Goal: Transaction & Acquisition: Purchase product/service

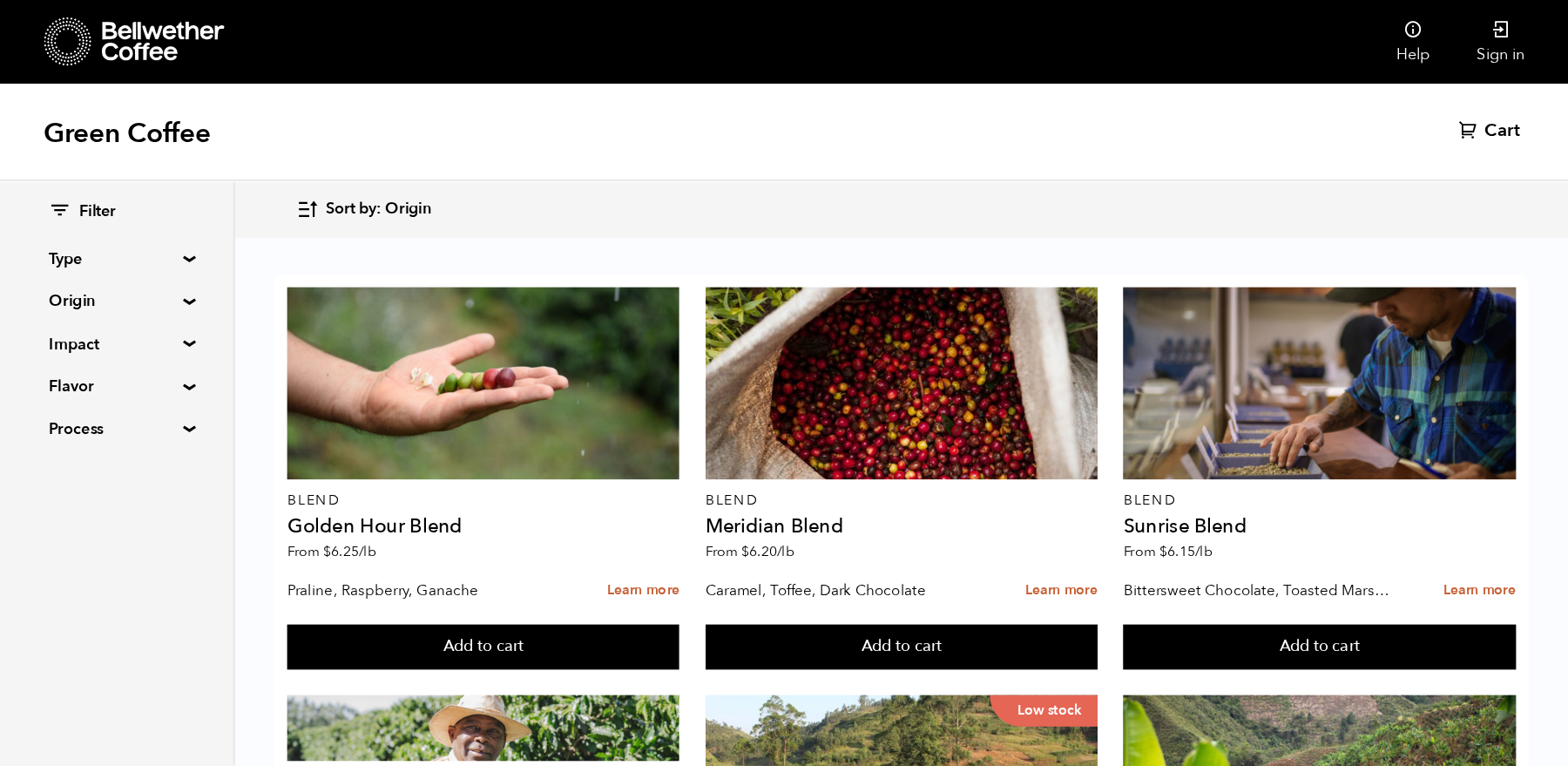
scroll to position [187, 0]
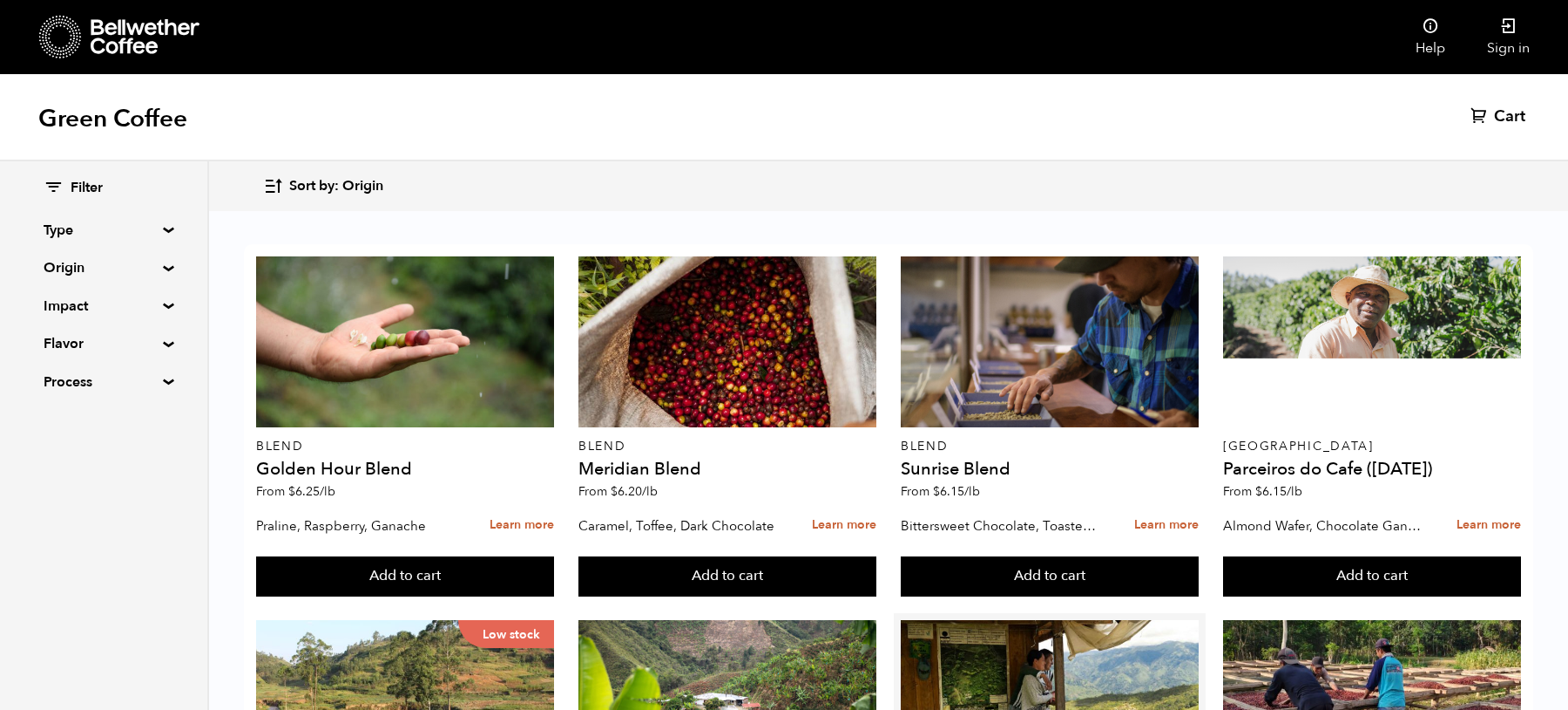
scroll to position [1130, 0]
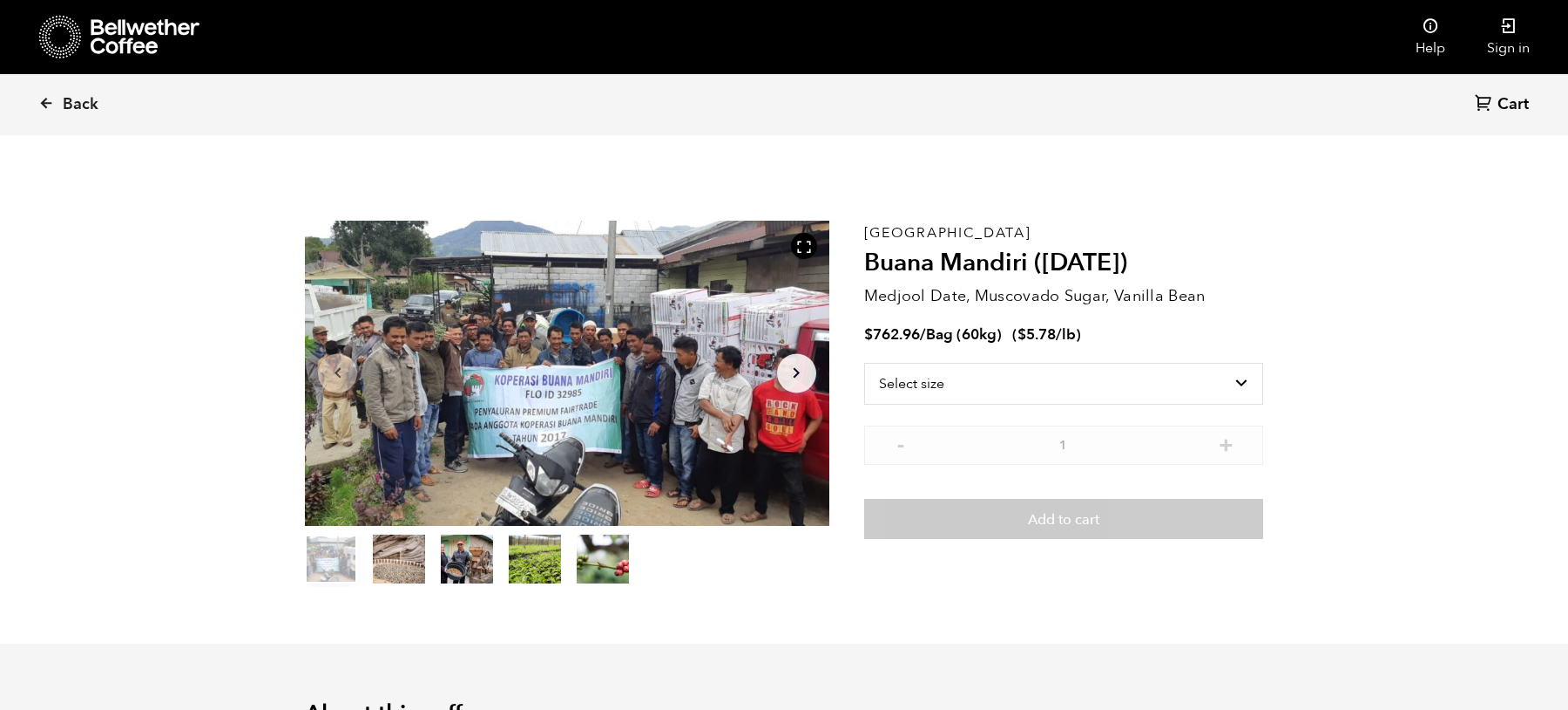
scroll to position [759, 928]
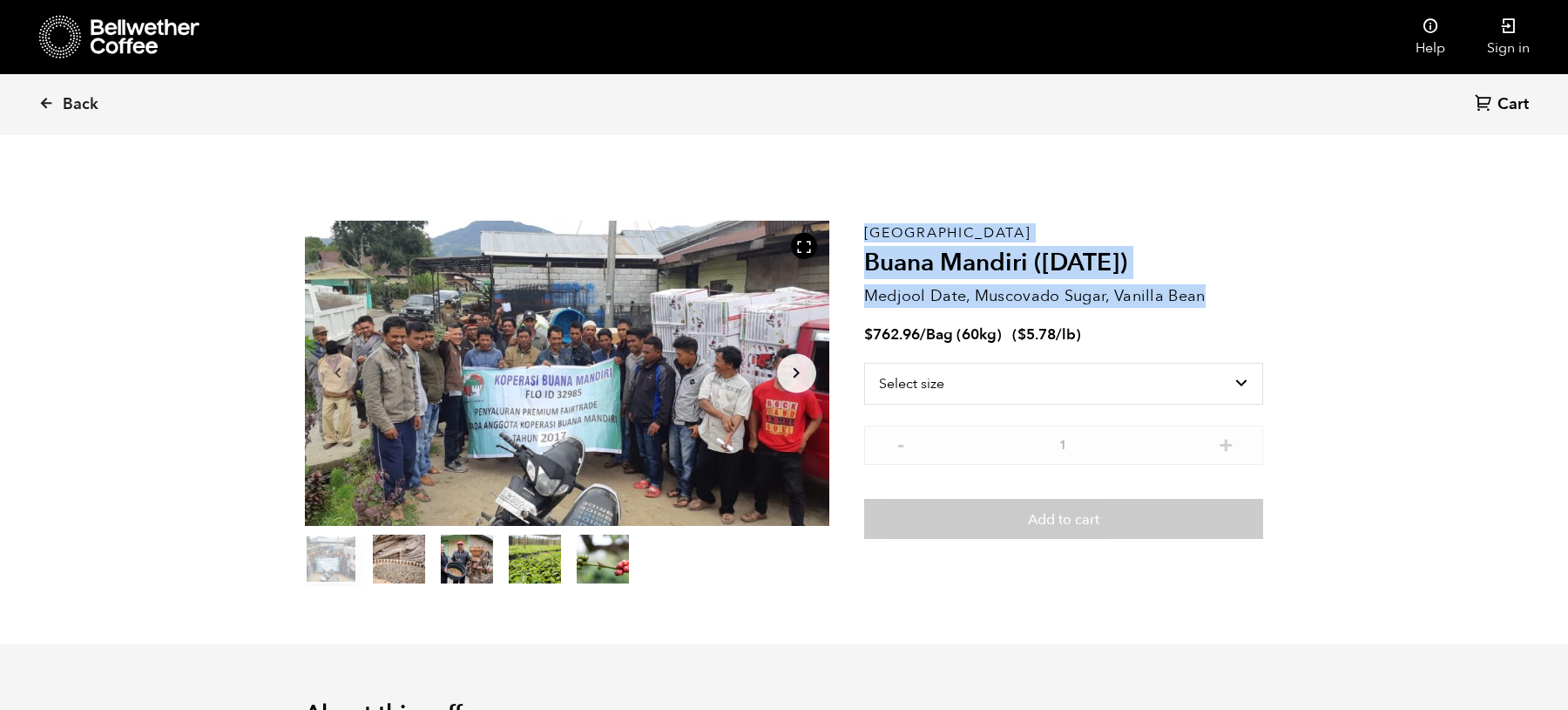
drag, startPoint x: 863, startPoint y: 256, endPoint x: 1206, endPoint y: 297, distance: 345.4
click at [1206, 297] on section "Item 1 of 5 Arrow Left Arrow Right item 0 item 1 item 2 item 3 item 4 Item 1 of…" at bounding box center [784, 404] width 1046 height 479
click at [1206, 297] on p "Medjool Date, Muscovado Sugar, Vanilla Bean" at bounding box center [1064, 296] width 399 height 24
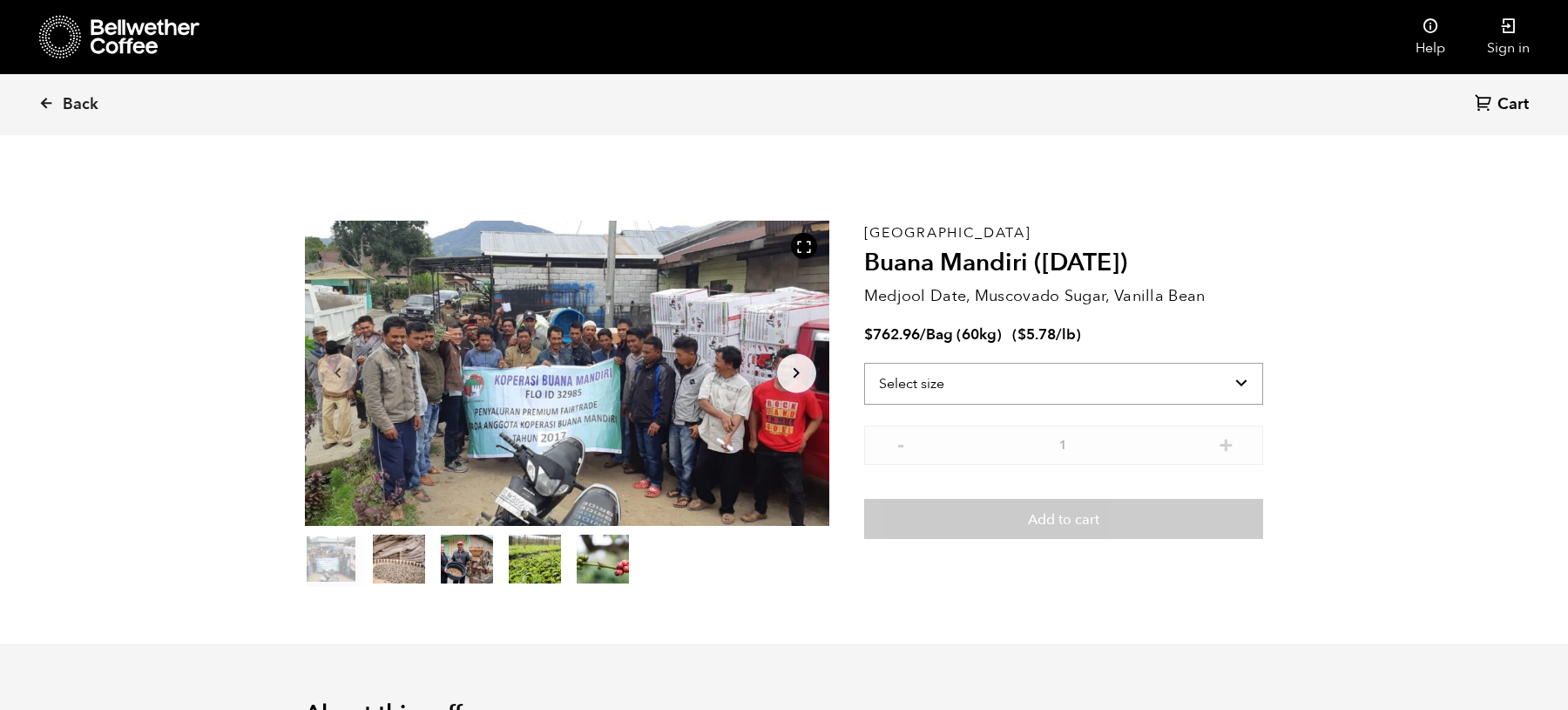
click at [1019, 398] on select "Select size Bag (60kg) (132 lbs)" at bounding box center [1064, 383] width 399 height 42
select select "bag-3"
click at [865, 363] on select "Select size Bag (60kg) (132 lbs)" at bounding box center [1064, 383] width 399 height 42
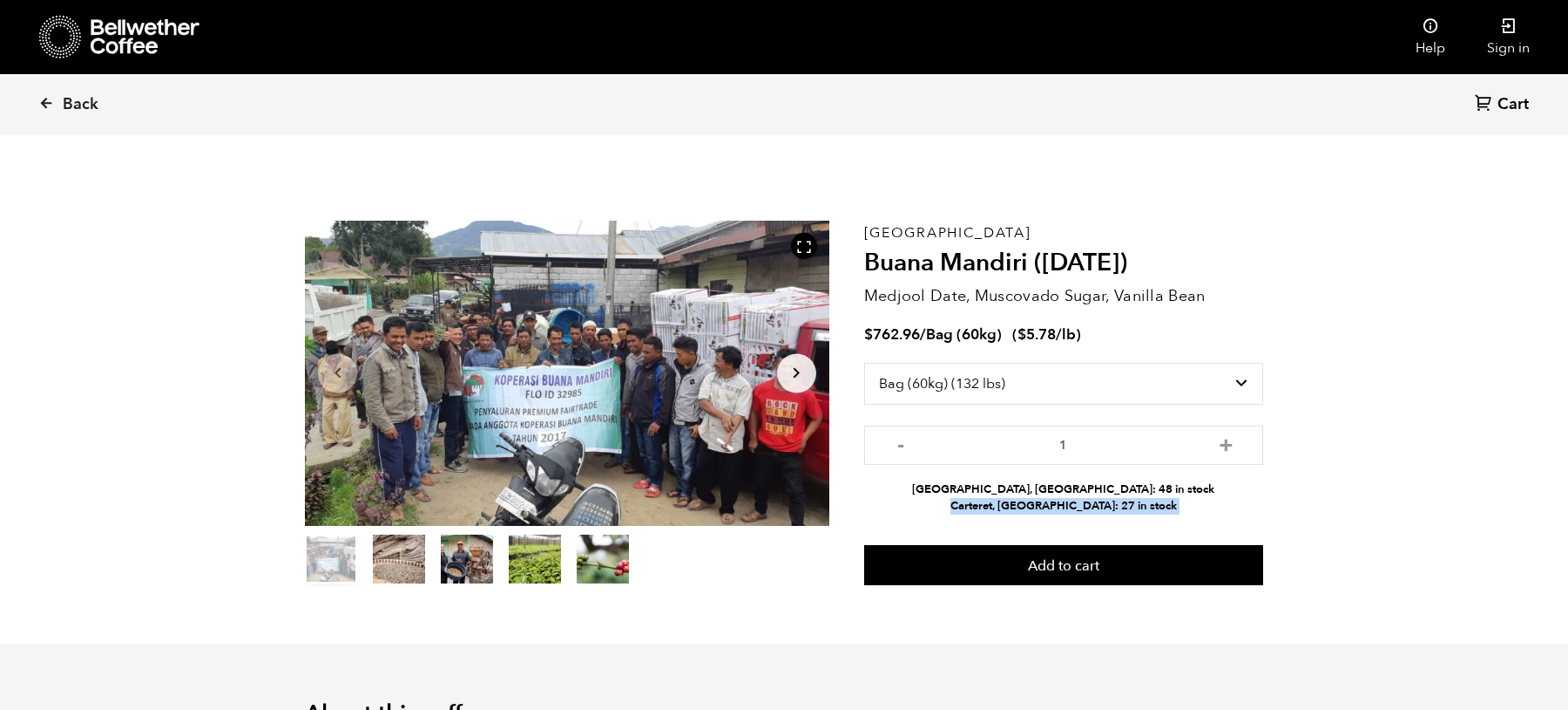
drag, startPoint x: 996, startPoint y: 481, endPoint x: 1176, endPoint y: 513, distance: 182.8
click at [1176, 514] on div "Sumatra Buana Mandiri (AUG 25) Medjool Date, Muscovado Sugar, Vanilla Bean $ 76…" at bounding box center [1064, 404] width 399 height 367
click at [1147, 487] on li "Alameda, CA: 48 in stock" at bounding box center [1064, 489] width 399 height 17
click at [1069, 506] on li "Carteret, NJ: 27 in stock" at bounding box center [1064, 506] width 399 height 17
click at [68, 101] on span "Back" at bounding box center [81, 105] width 35 height 21
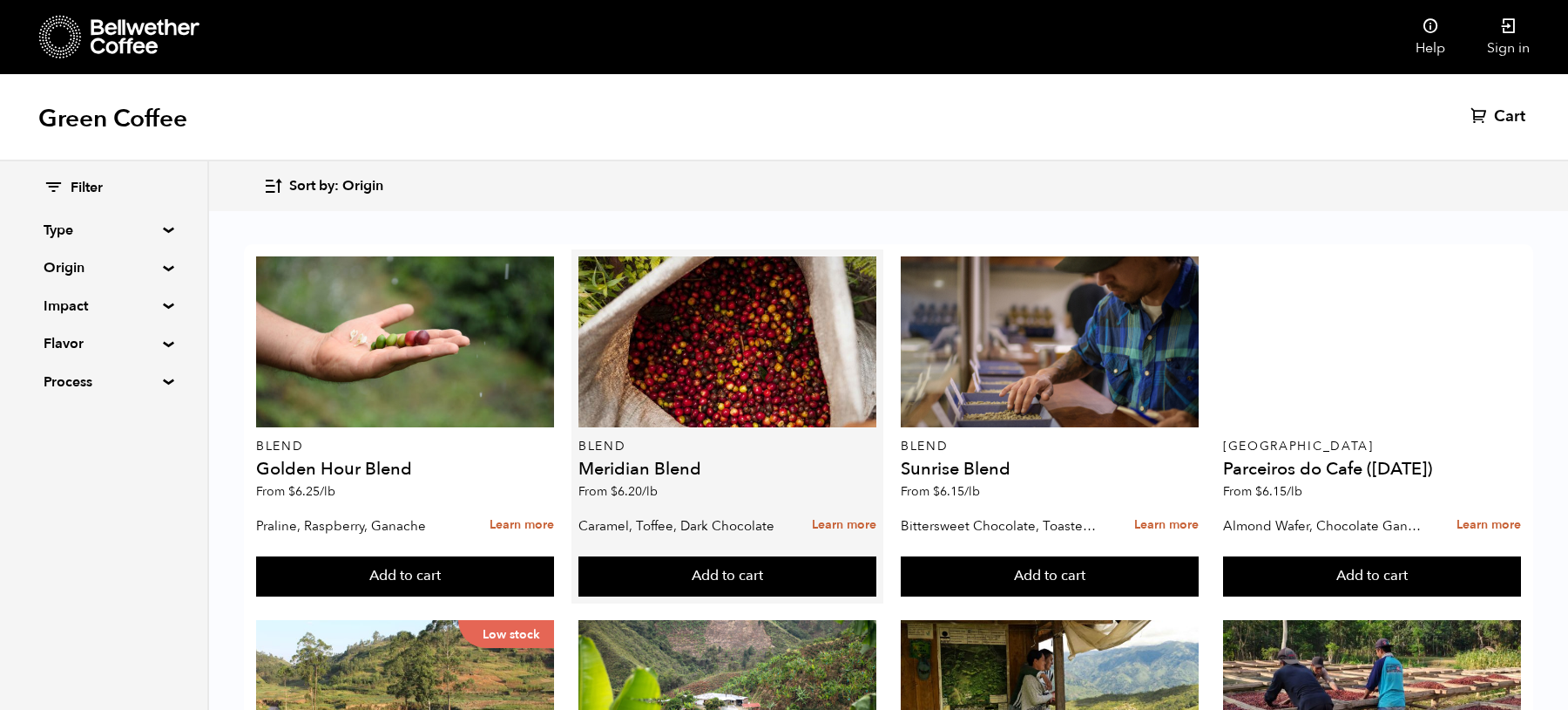
scroll to position [242, 0]
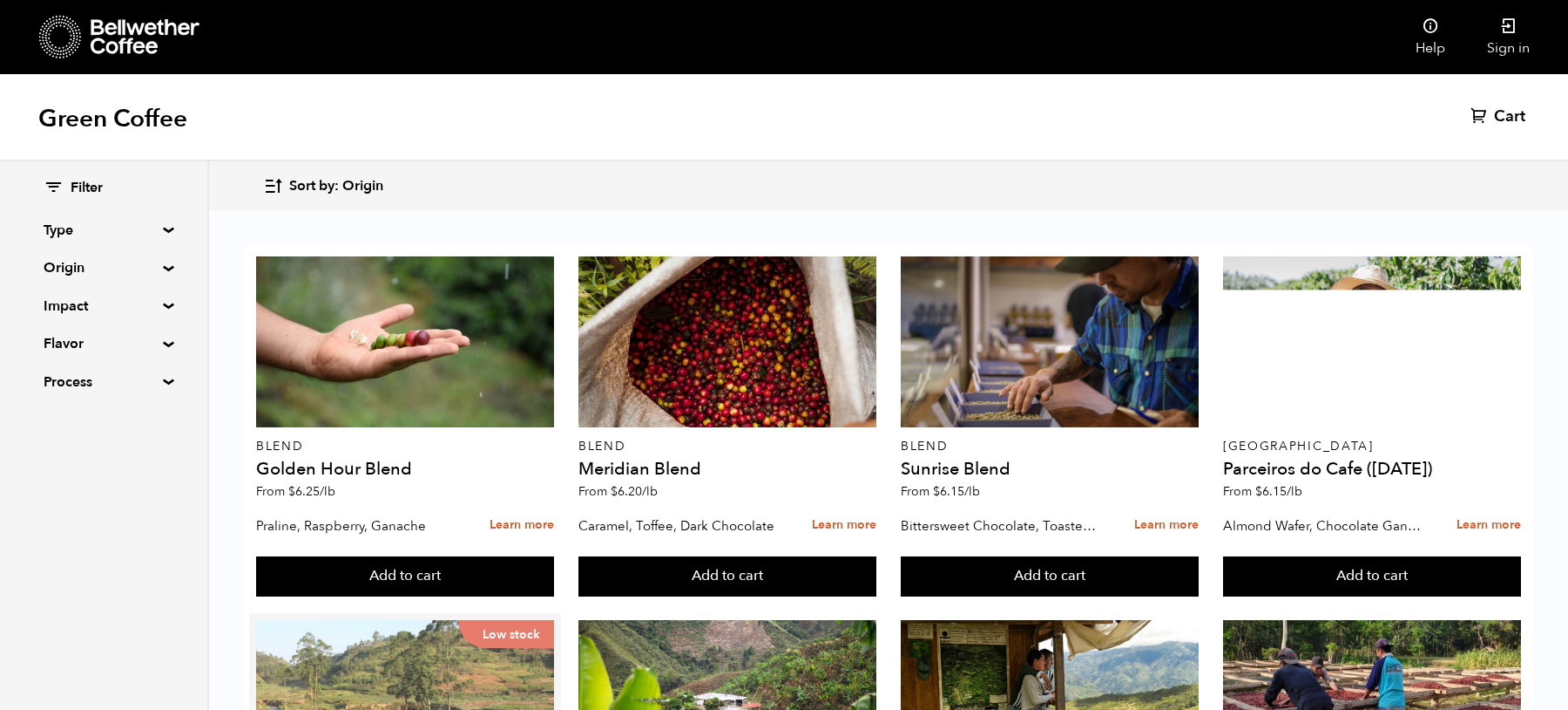
click at [503, 619] on div "Low stock" at bounding box center [405, 705] width 298 height 171
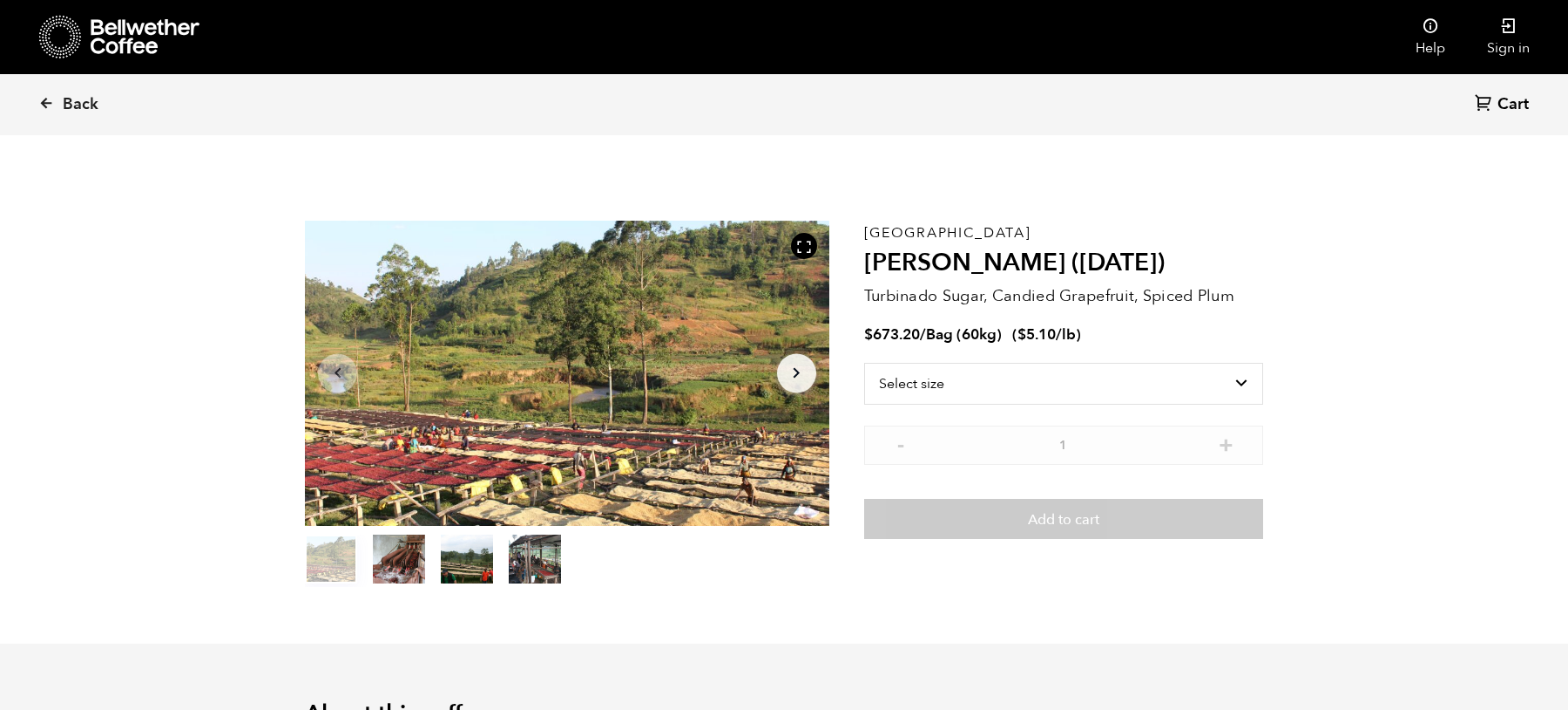
scroll to position [759, 928]
click at [995, 390] on select "Select size Bag (60kg) (132 lbs)" at bounding box center [1064, 383] width 399 height 42
select select "bag-3"
click at [865, 363] on select "Select size Bag (60kg) (132 lbs)" at bounding box center [1064, 383] width 399 height 42
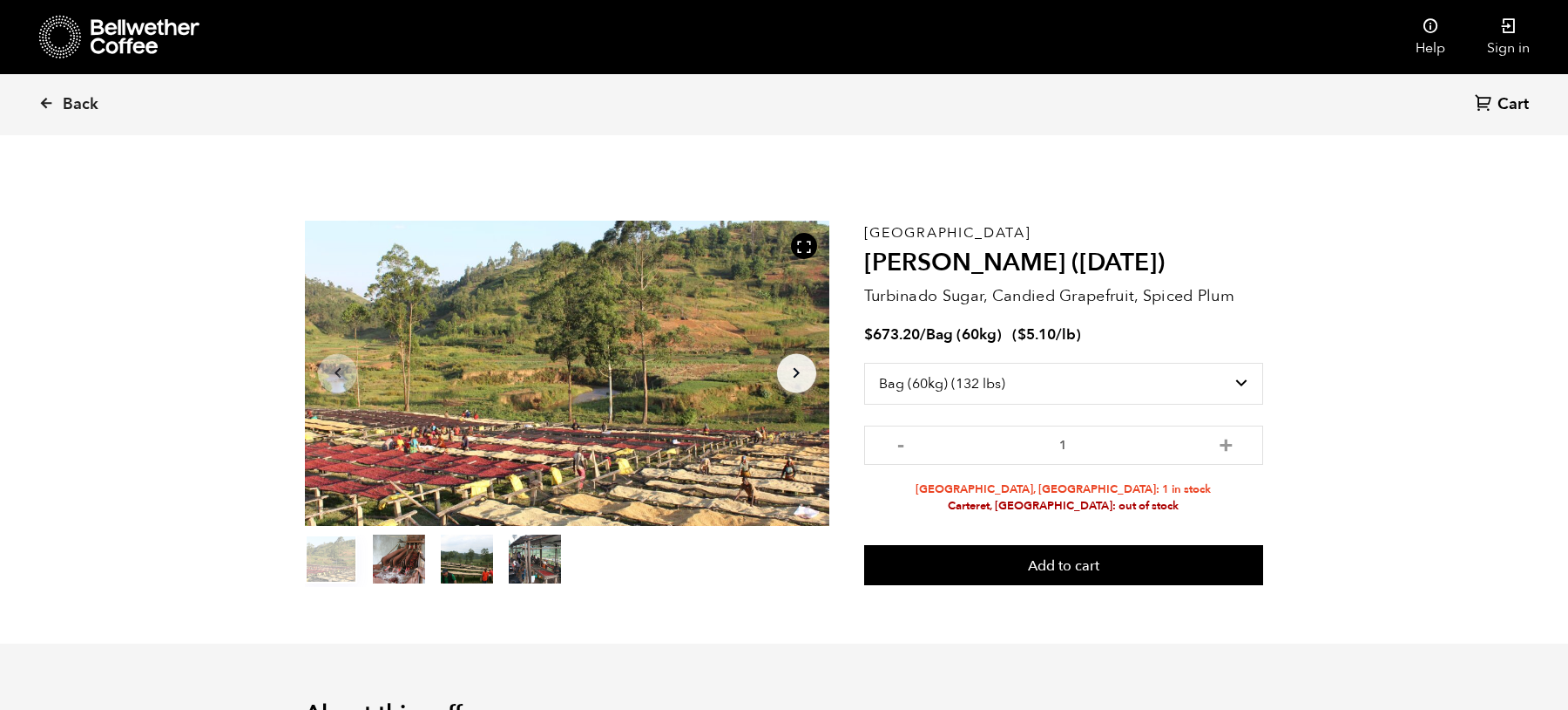
drag, startPoint x: 1150, startPoint y: 501, endPoint x: 977, endPoint y: 482, distance: 174.0
click at [977, 482] on ul "Alameda, CA: 1 in stock Carteret, NJ: out of stock" at bounding box center [1064, 497] width 399 height 33
click at [1199, 493] on li "Alameda, CA: 1 in stock" at bounding box center [1064, 489] width 399 height 17
click at [69, 102] on span "Back" at bounding box center [81, 105] width 35 height 21
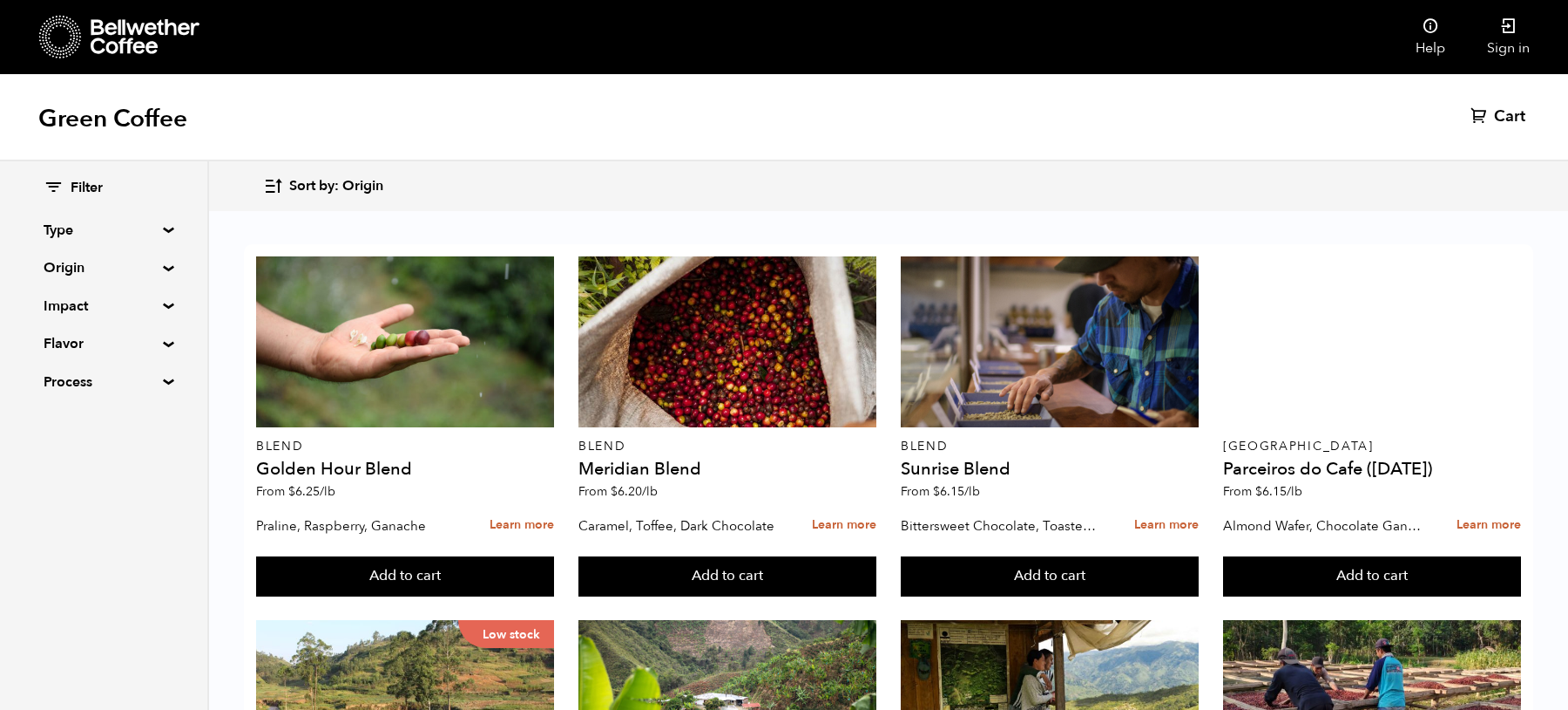
scroll to position [386, 0]
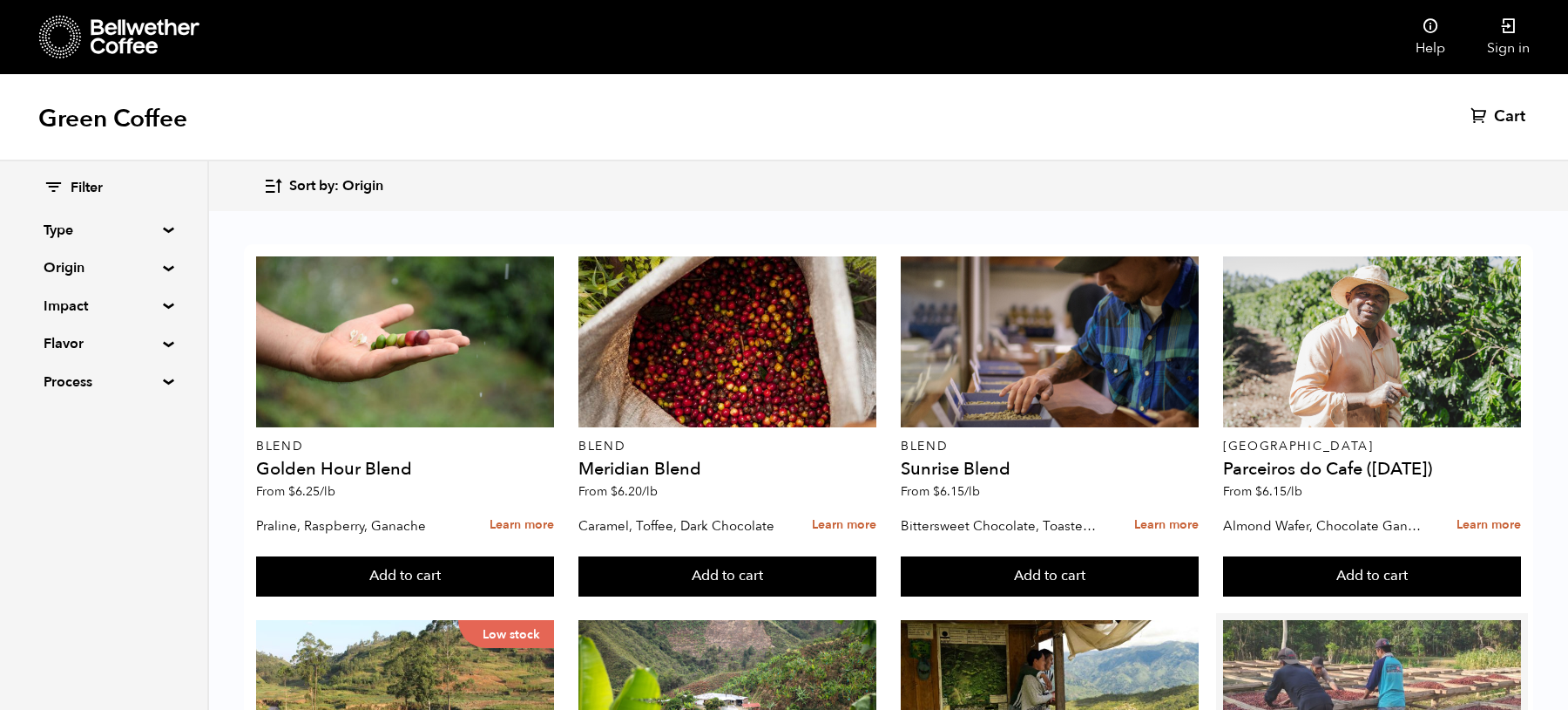
click at [1305, 619] on div at bounding box center [1372, 705] width 298 height 171
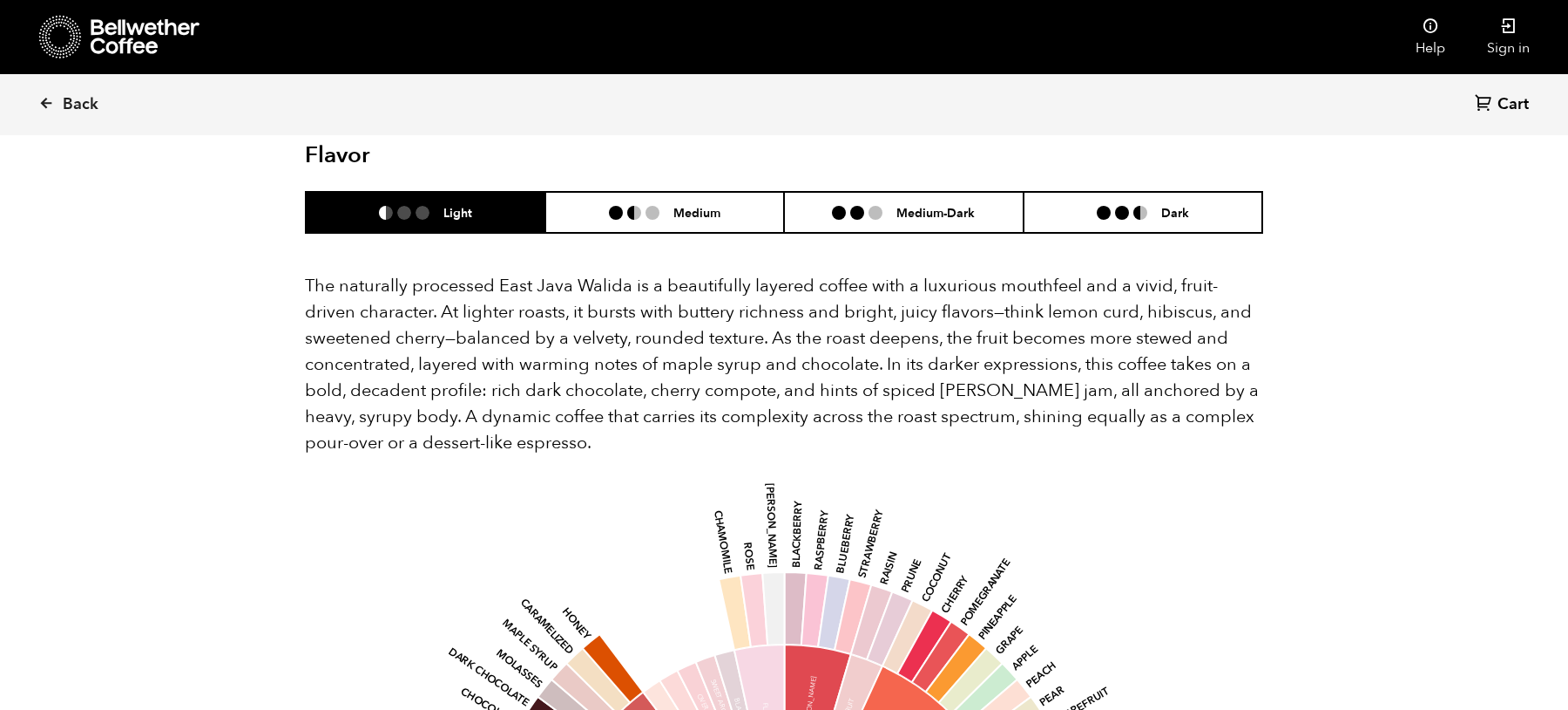
scroll to position [1064, 0]
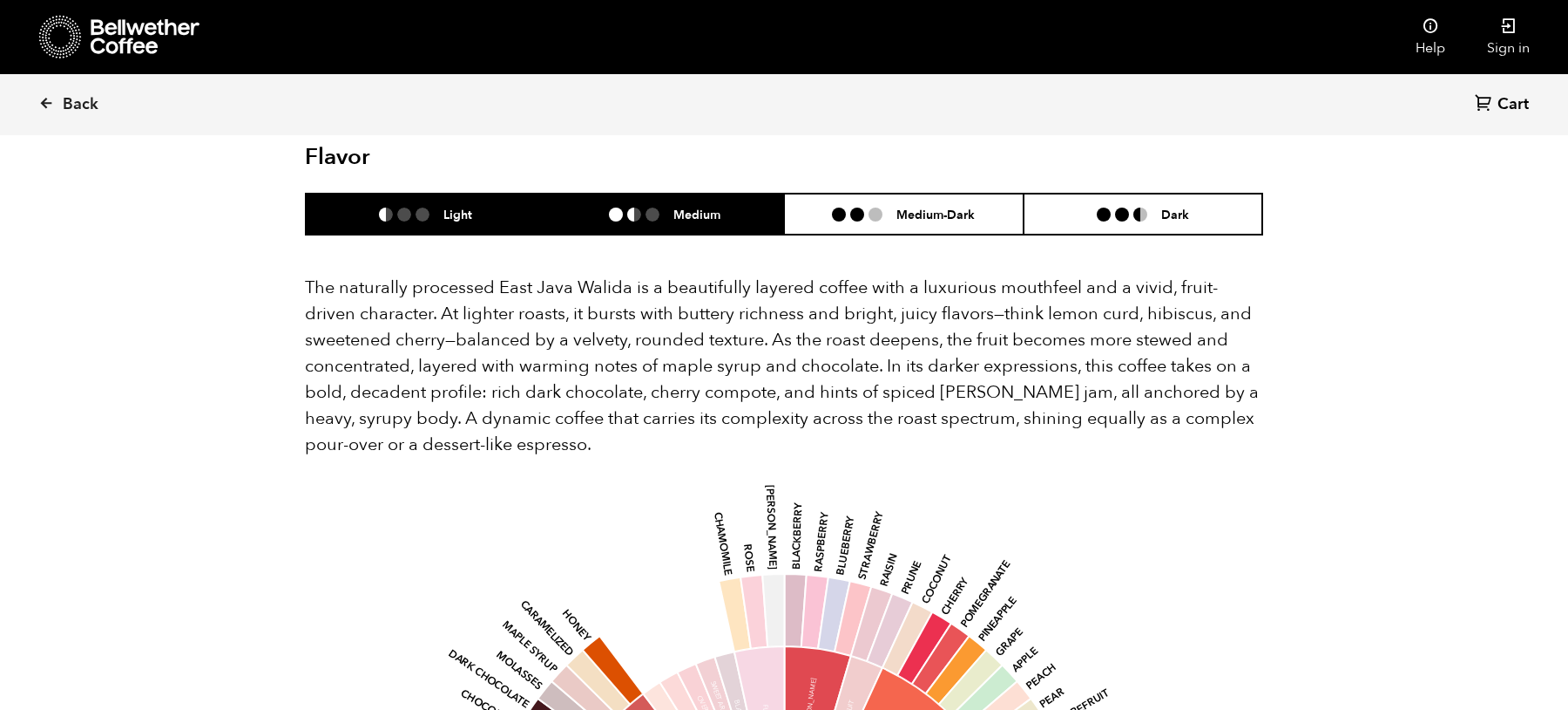
click at [634, 208] on li at bounding box center [634, 215] width 14 height 14
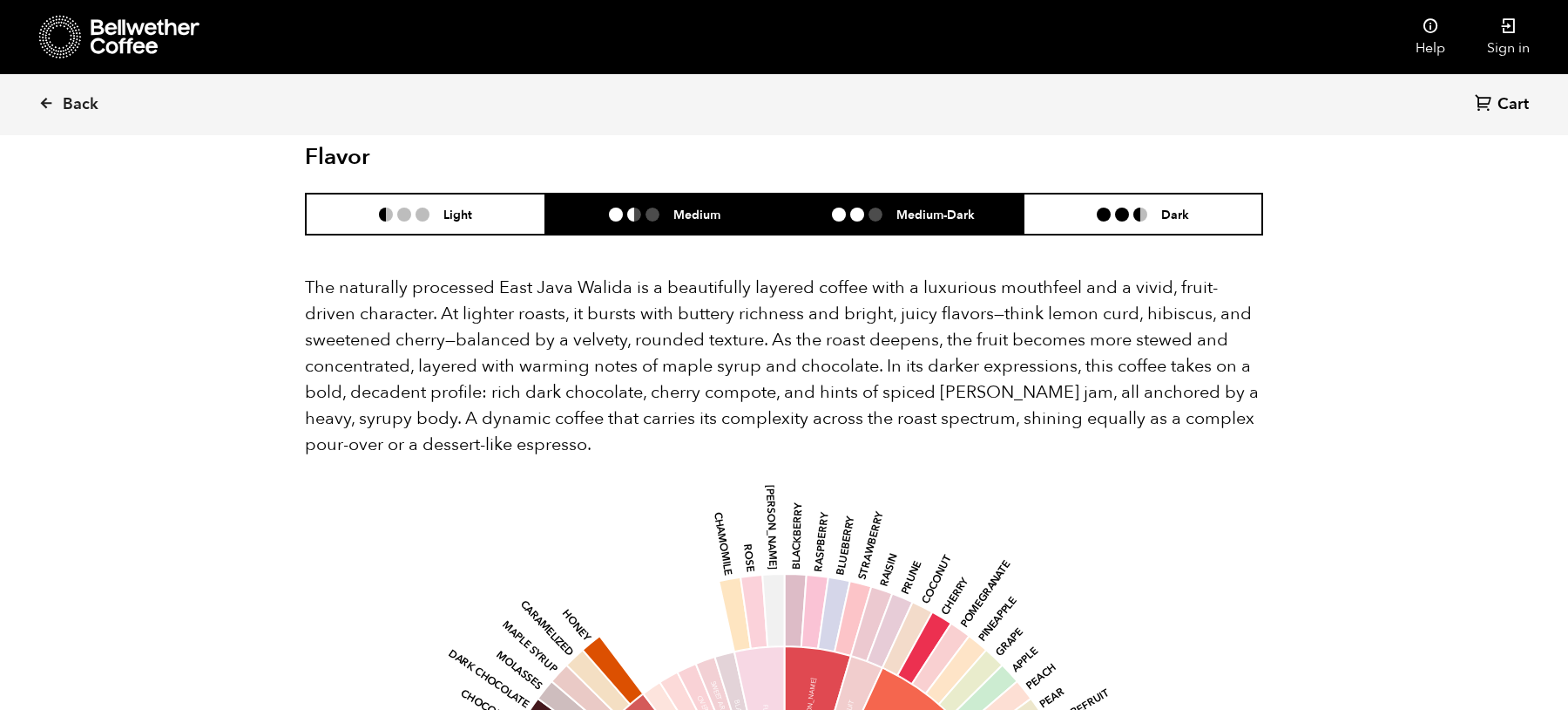
click at [906, 207] on h6 "Medium-Dark" at bounding box center [936, 214] width 78 height 15
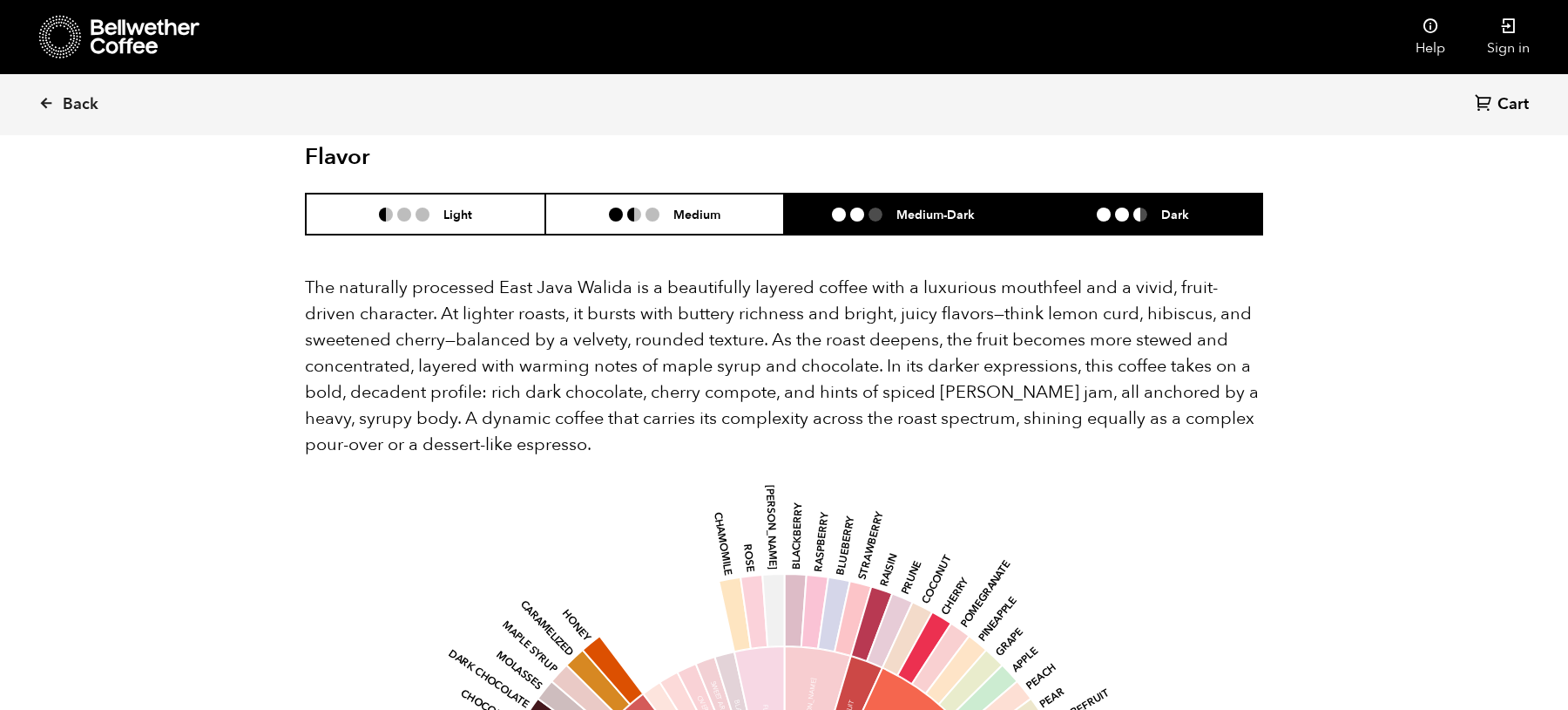
click at [1096, 193] on li "Dark" at bounding box center [1143, 214] width 239 height 41
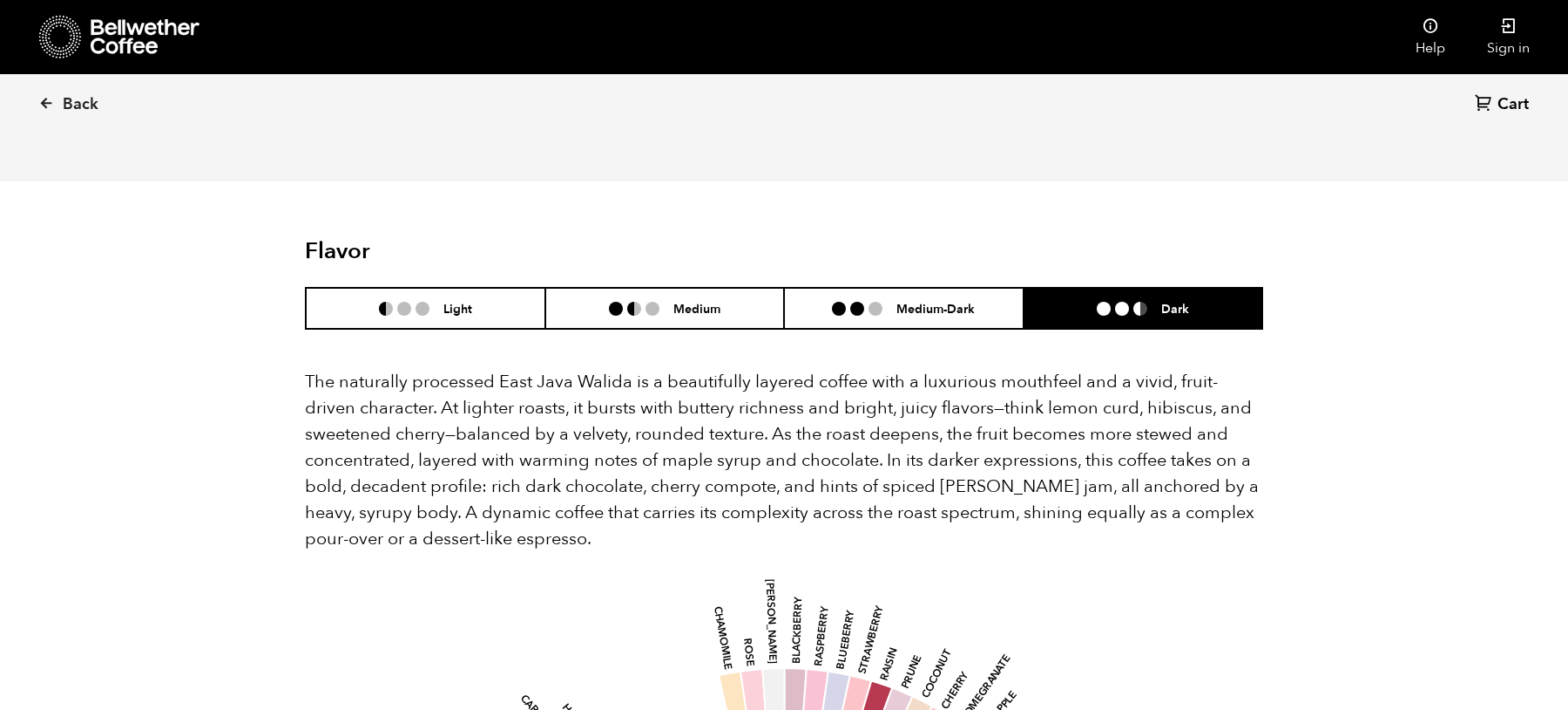
scroll to position [966, 0]
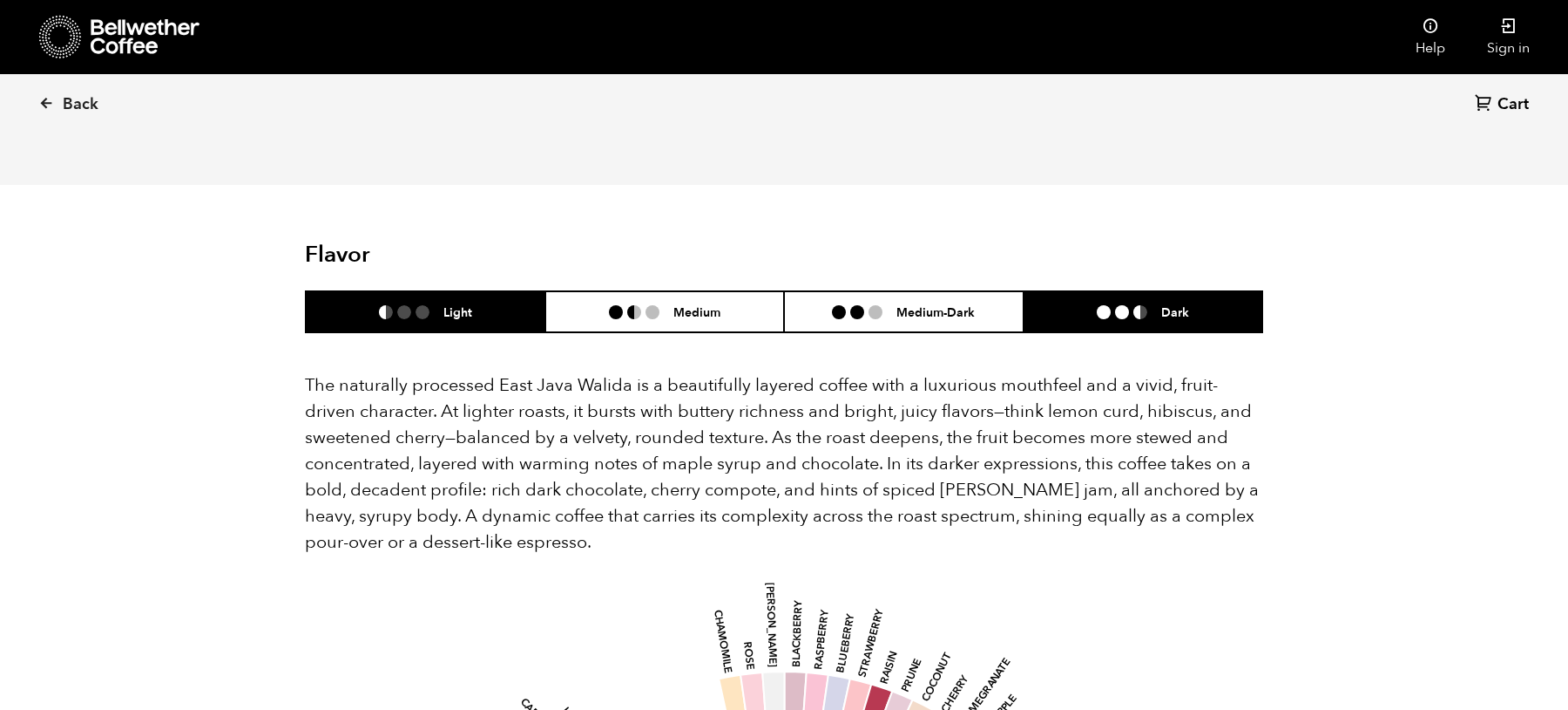
click at [507, 291] on li "Light" at bounding box center [426, 312] width 239 height 41
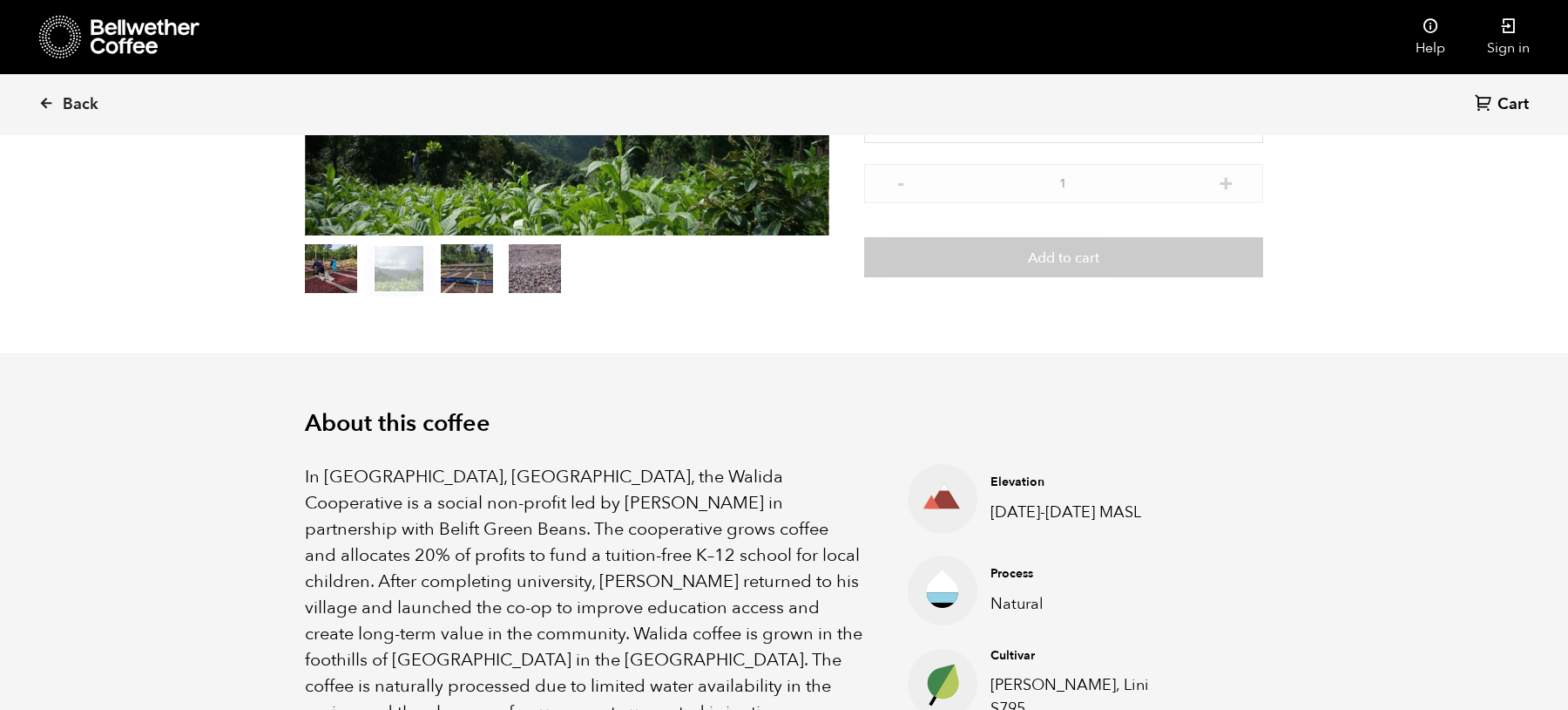
scroll to position [0, 0]
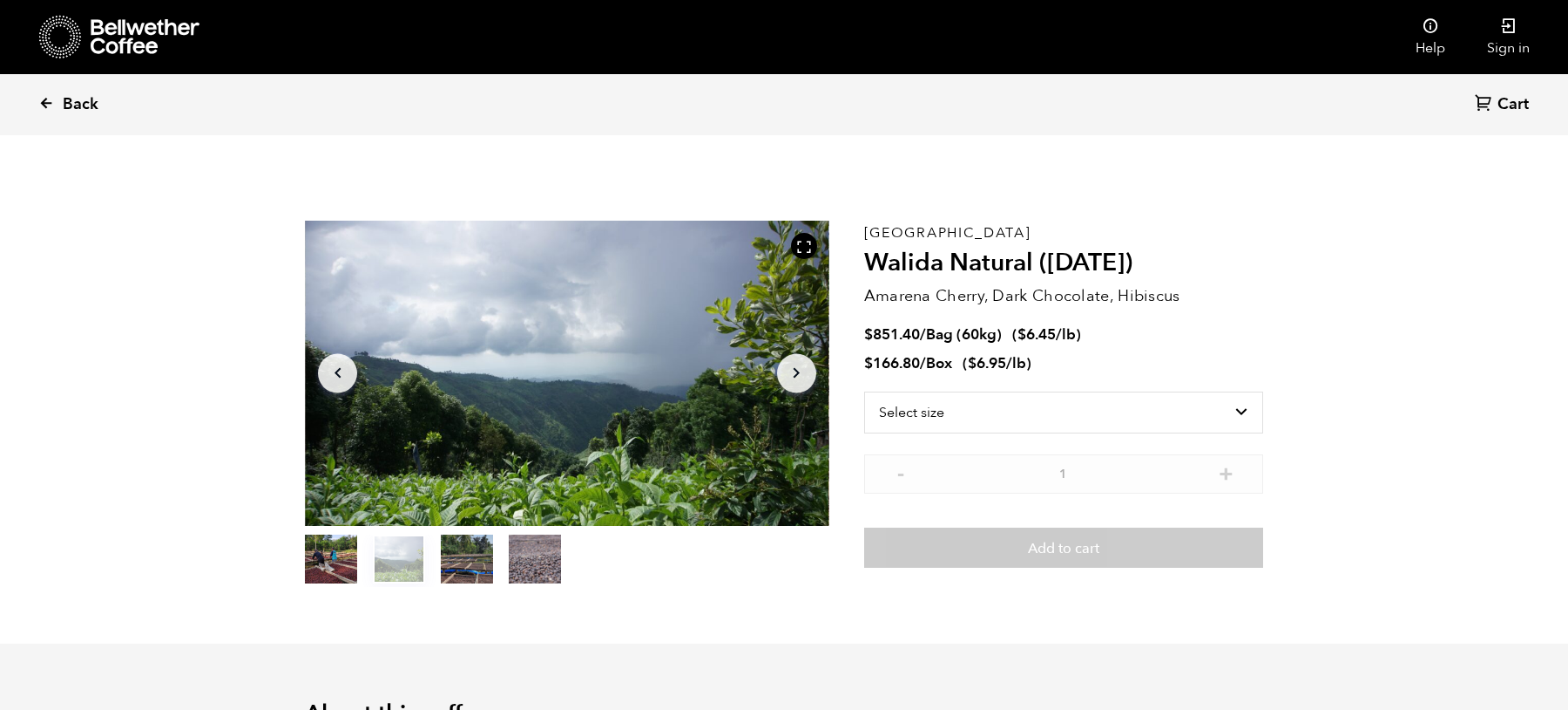
click at [53, 112] on link "Back" at bounding box center [92, 104] width 108 height 59
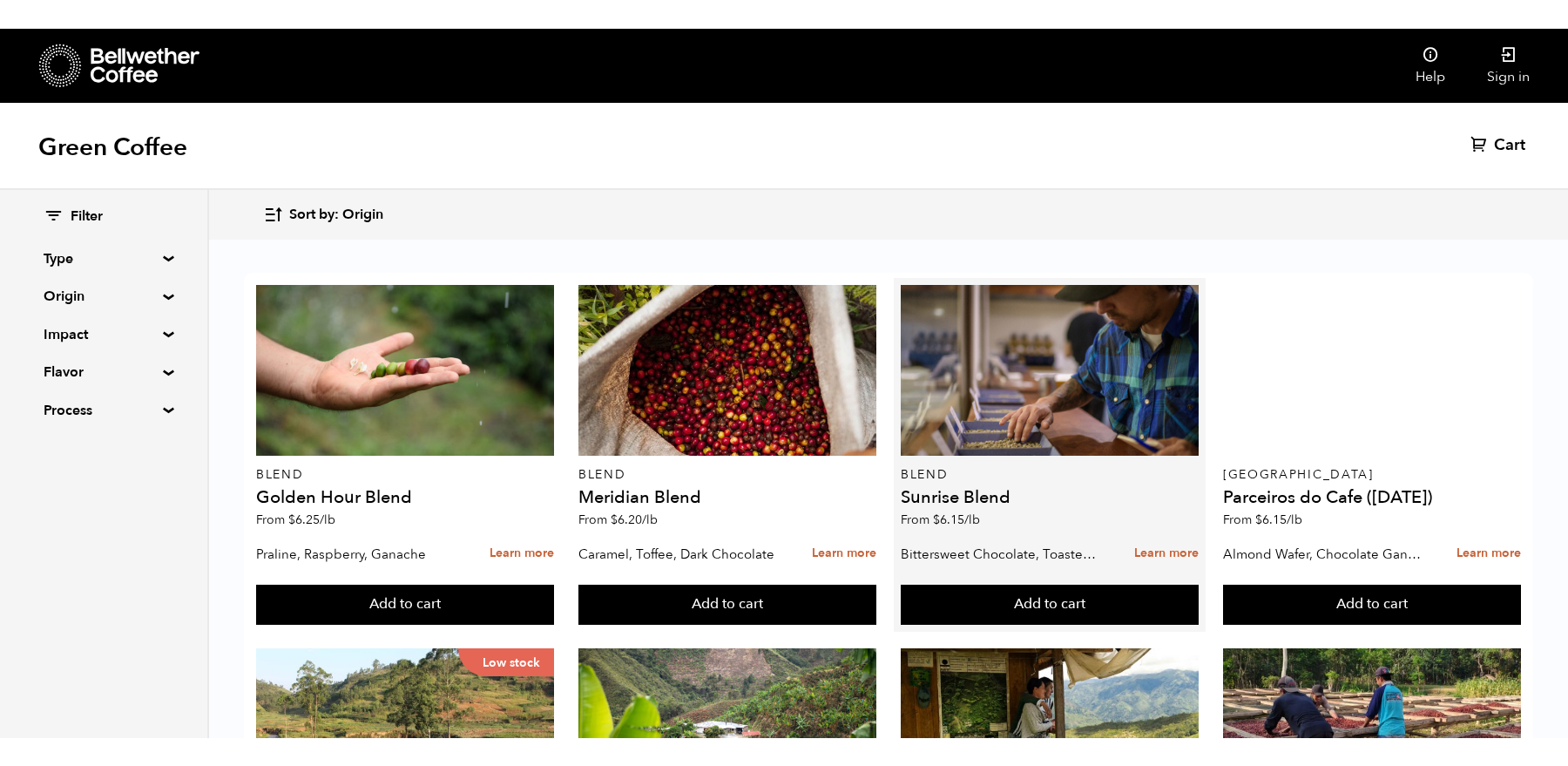
scroll to position [690, 0]
